Goal: Information Seeking & Learning: Learn about a topic

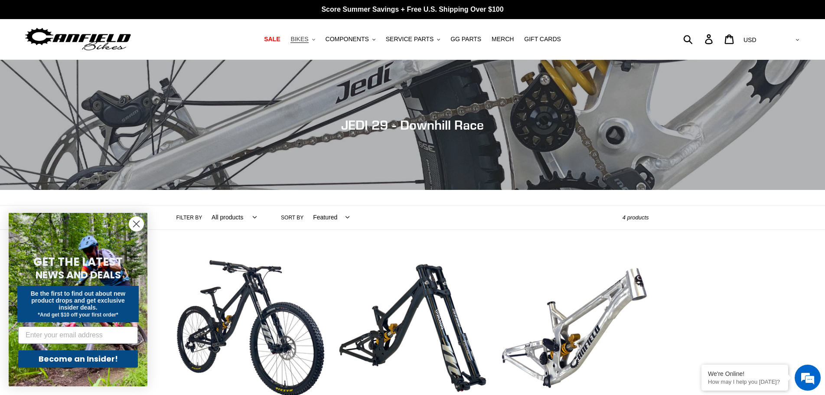
click at [319, 37] on button "BIKES .cls-1{fill:#231f20}" at bounding box center [302, 39] width 33 height 12
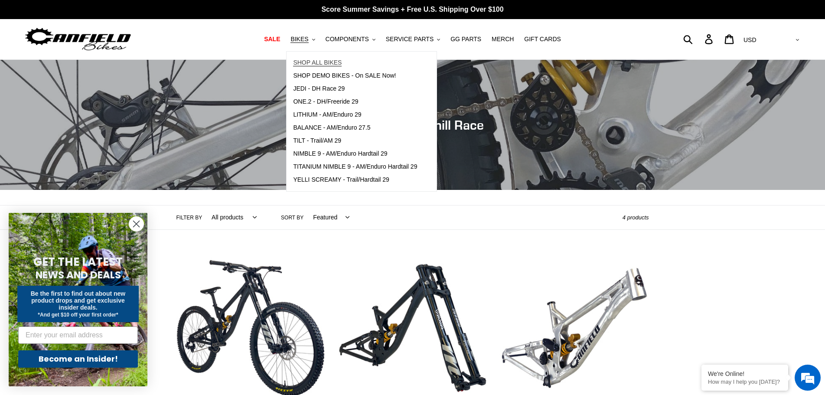
click at [334, 61] on span "SHOP ALL BIKES" at bounding box center [317, 62] width 49 height 7
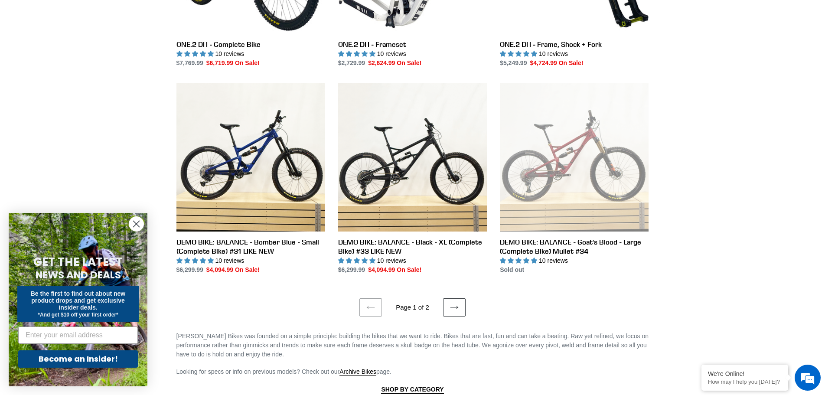
scroll to position [1555, 0]
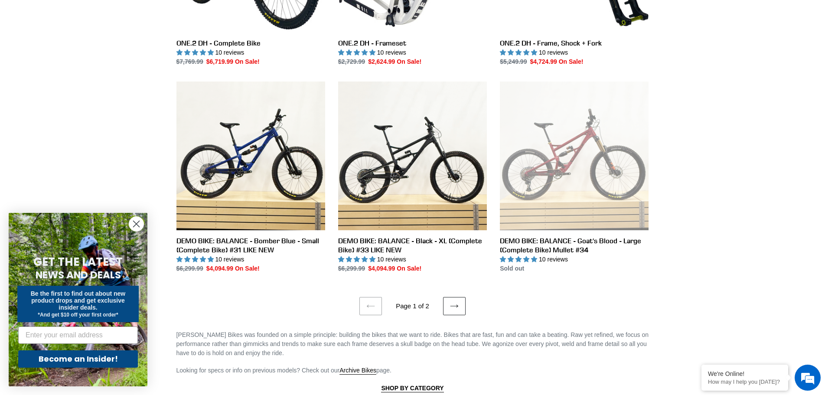
click at [453, 302] on icon at bounding box center [454, 306] width 9 height 9
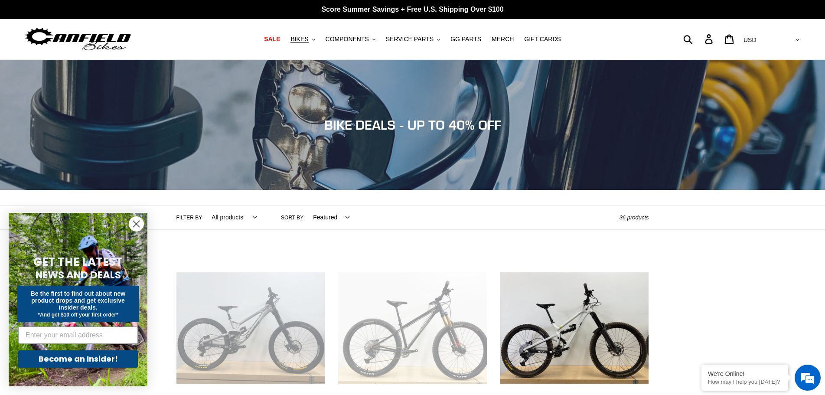
click at [418, 332] on link "DEMO BIKE: NIMBLE 9 - Black - Small (Complete Bike) #70 Never Ridden" at bounding box center [412, 350] width 149 height 192
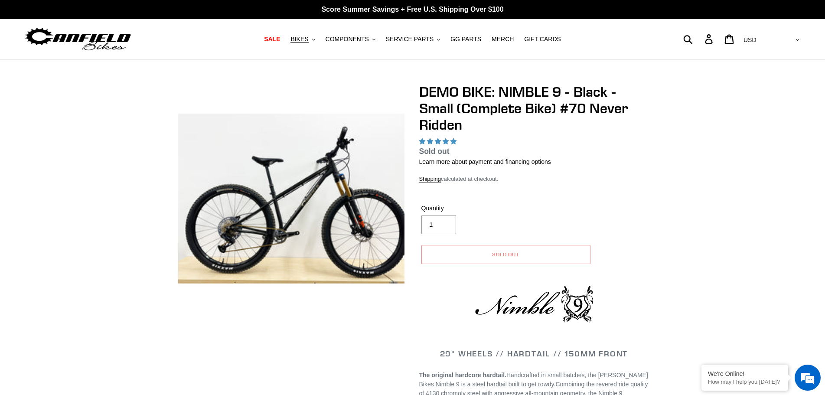
select select "highest-rating"
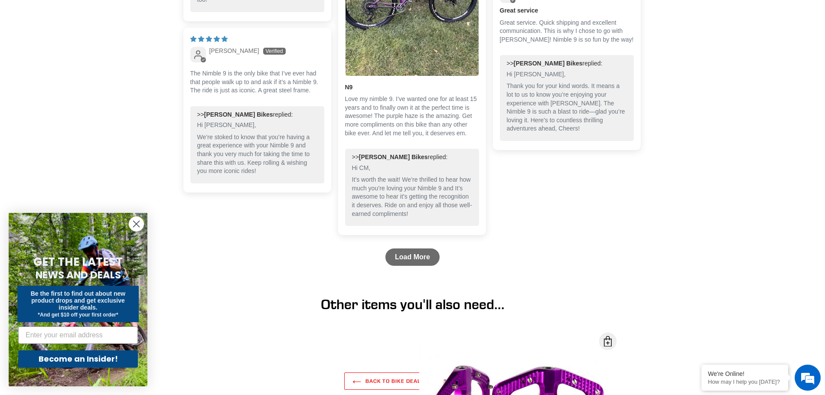
scroll to position [1929, 0]
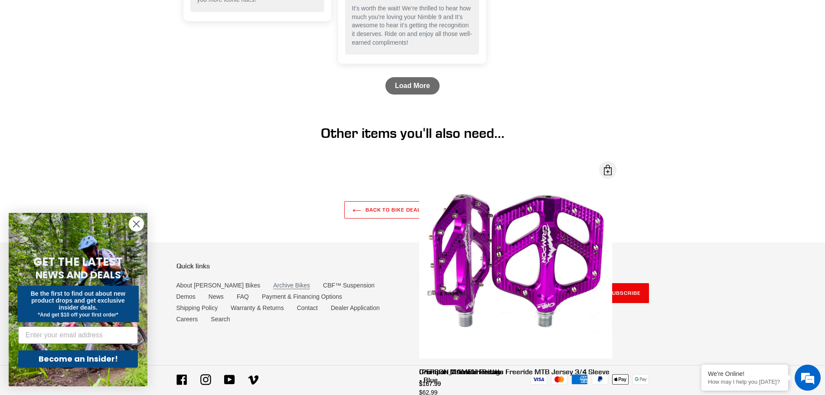
click at [273, 282] on link "Archive Bikes" at bounding box center [291, 285] width 37 height 7
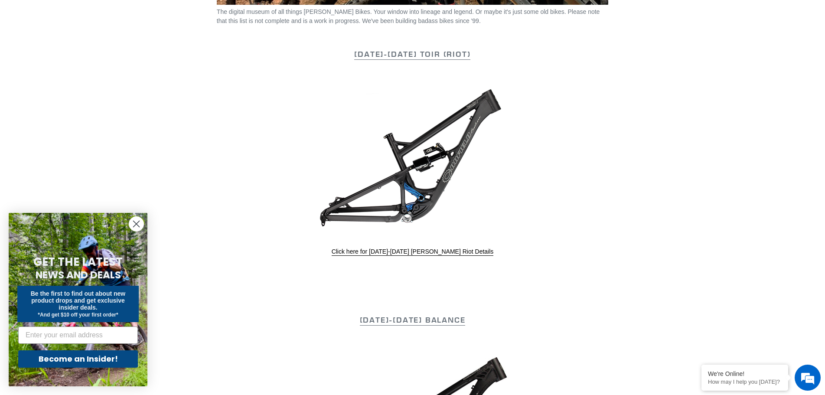
scroll to position [266, 0]
click at [455, 155] on img at bounding box center [412, 158] width 208 height 139
click at [405, 253] on link "Click here for 2015-2017 Canfield Riot Details" at bounding box center [413, 252] width 162 height 8
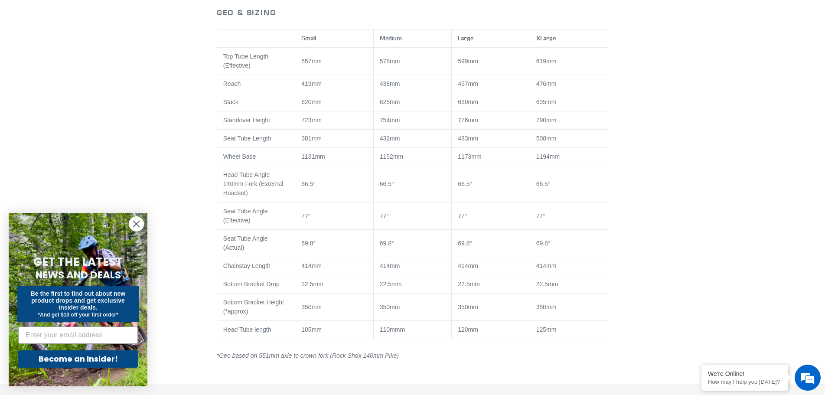
scroll to position [366, 0]
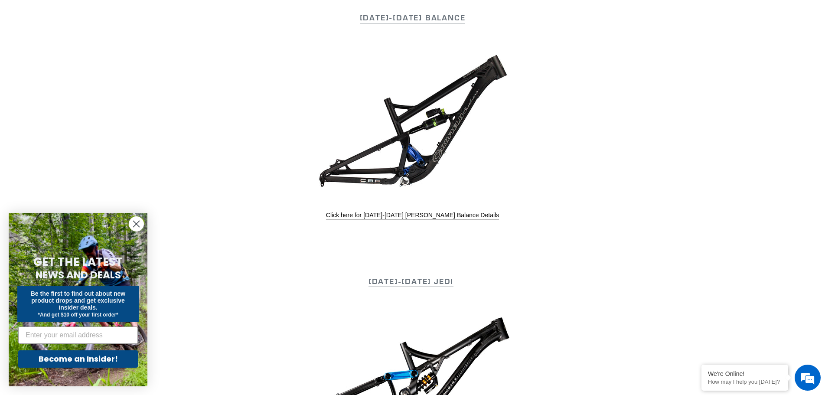
scroll to position [569, 0]
click at [423, 212] on link "Click here for 2016-2017 Canfield Balance Details" at bounding box center [412, 215] width 173 height 8
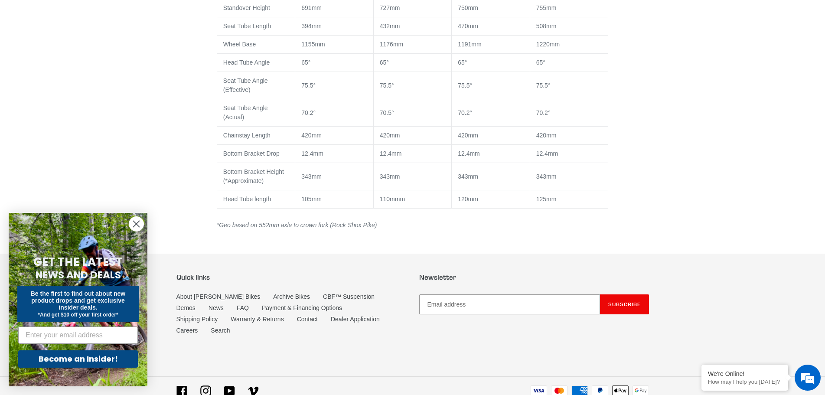
scroll to position [909, 0]
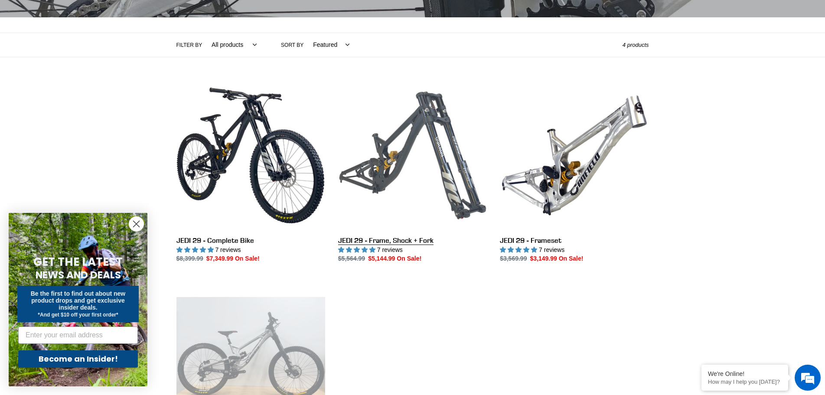
scroll to position [173, 0]
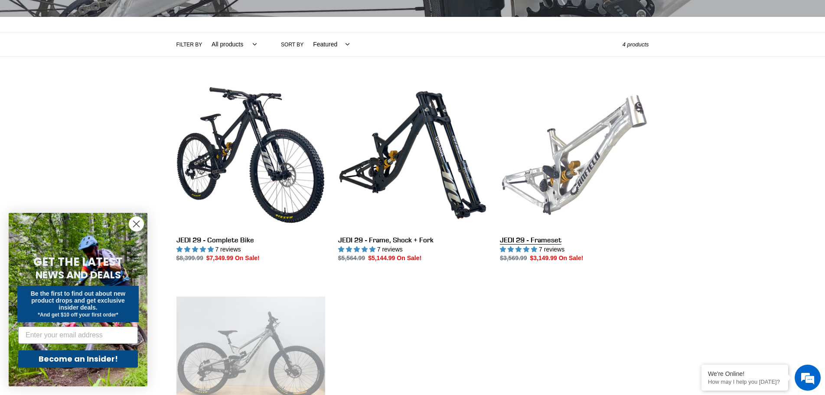
click at [599, 137] on link "JEDI 29 - Frameset" at bounding box center [574, 172] width 149 height 183
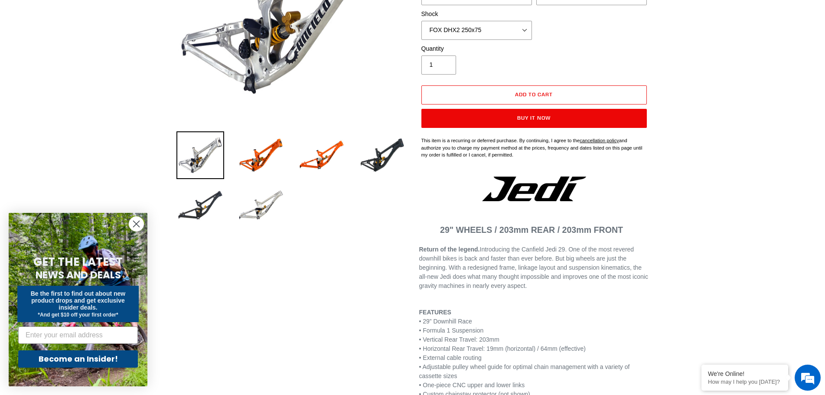
select select "highest-rating"
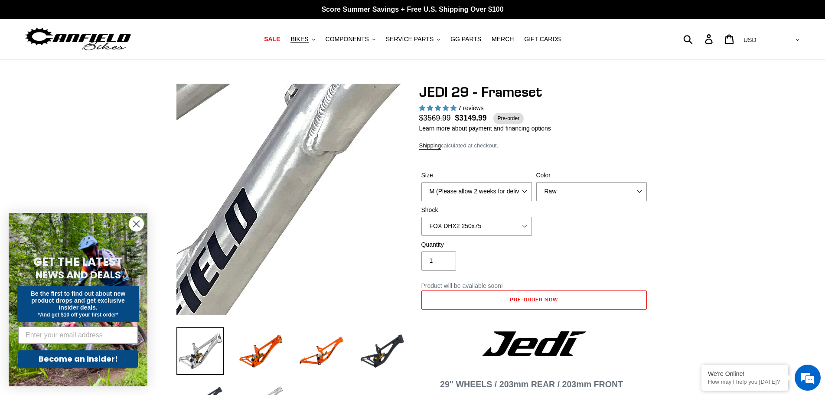
click at [357, 196] on img at bounding box center [103, 207] width 888 height 888
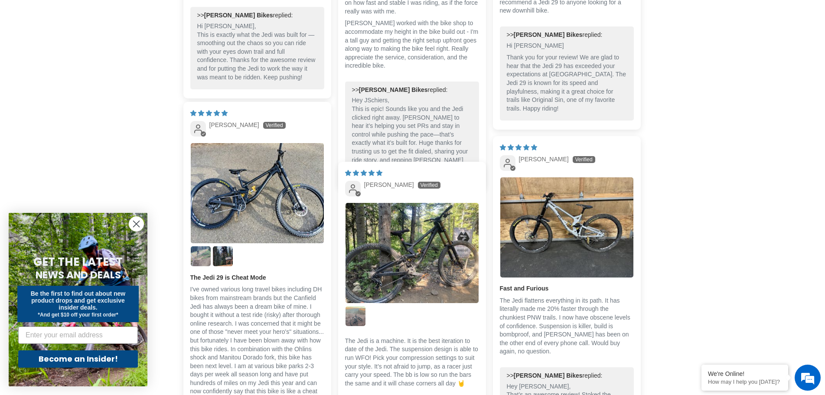
scroll to position [1900, 0]
